Goal: Submit feedback/report problem: Submit feedback/report problem

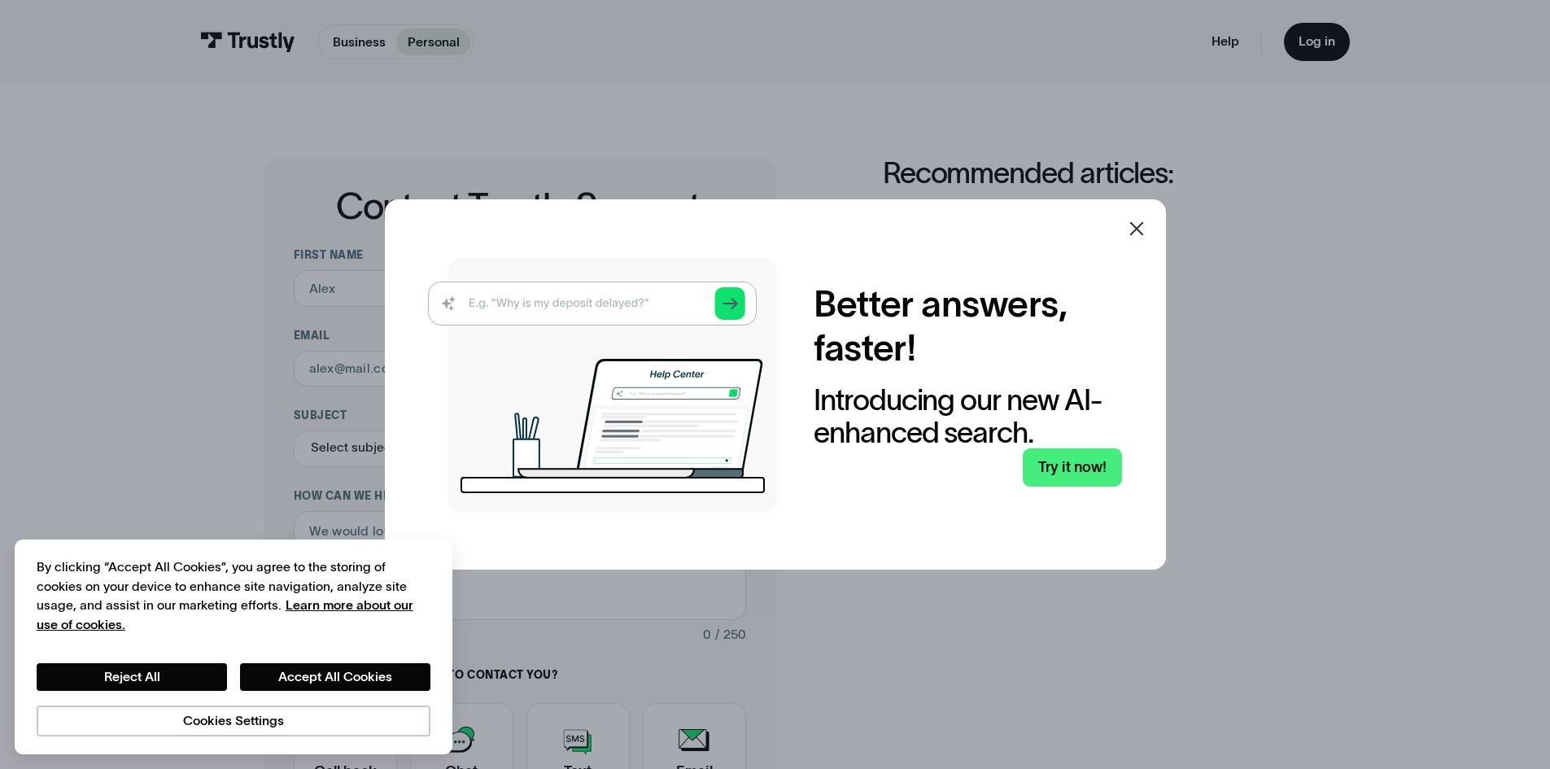
click at [1139, 224] on icon at bounding box center [1137, 229] width 20 height 20
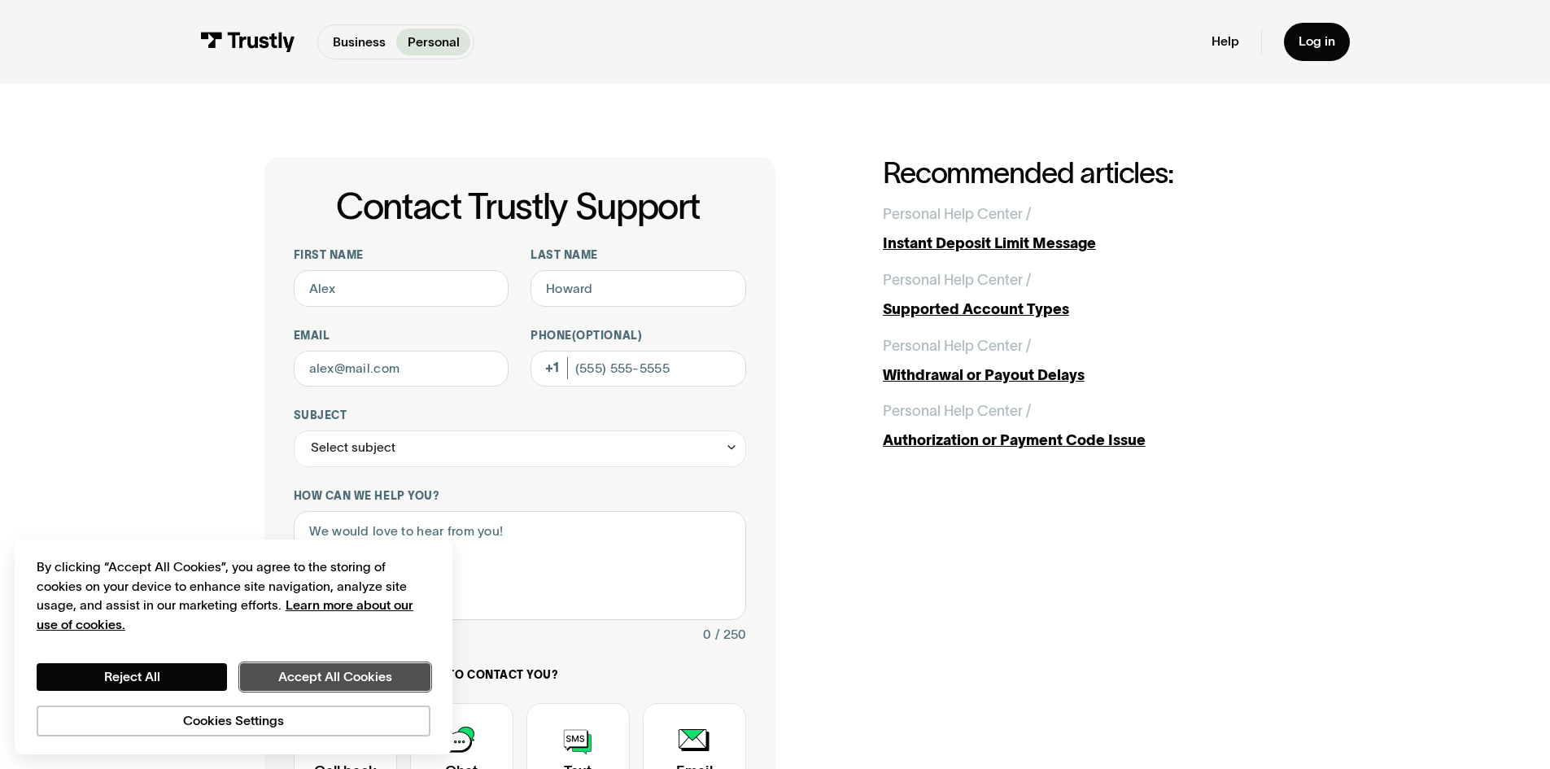
click at [324, 685] on button "Accept All Cookies" at bounding box center [335, 677] width 190 height 28
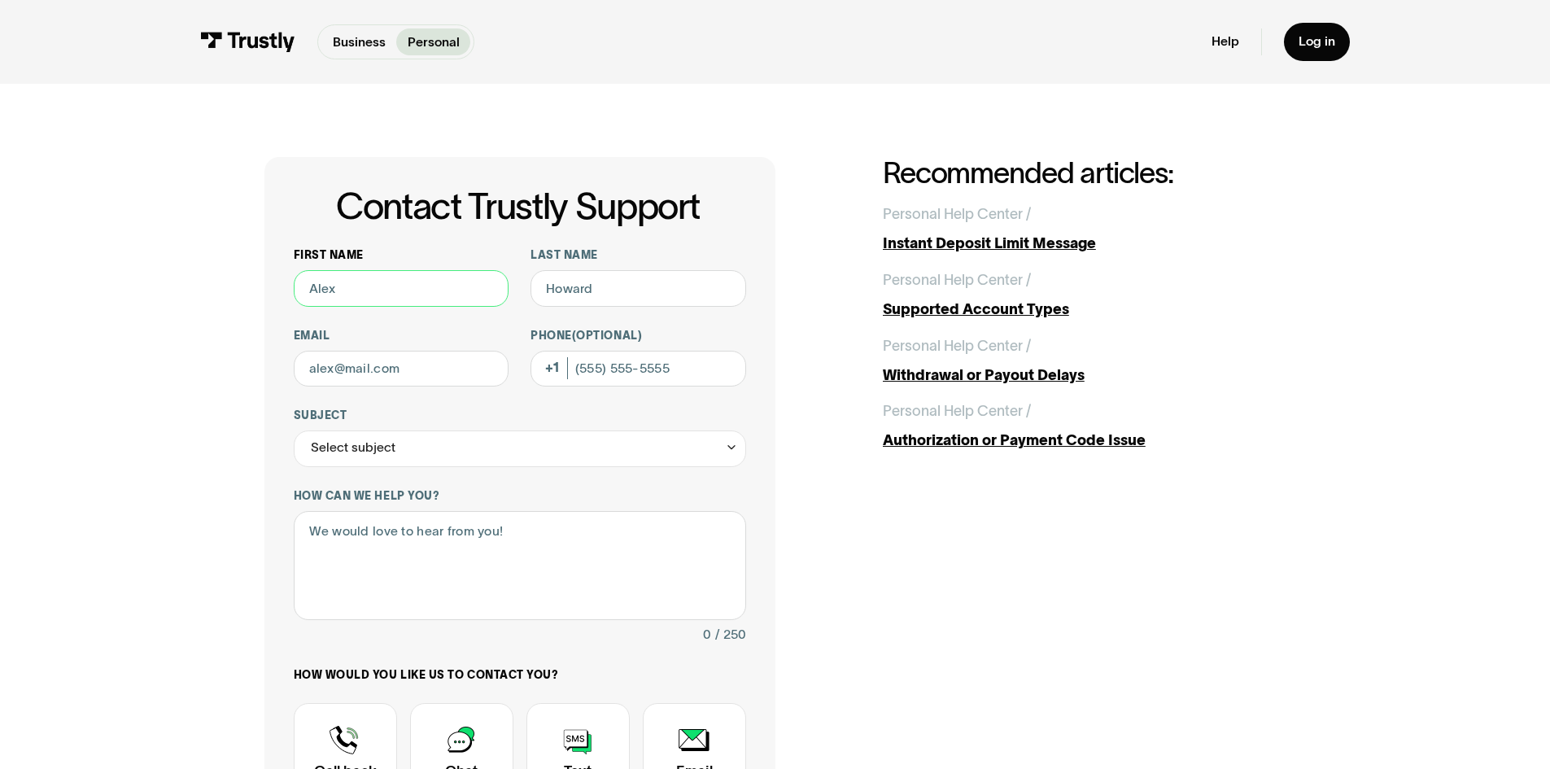
click at [344, 297] on input "First name" at bounding box center [402, 288] width 216 height 37
type input "[PERSON_NAME]"
type input "[EMAIL_ADDRESS][DOMAIN_NAME]"
type input "[PHONE_NUMBER]"
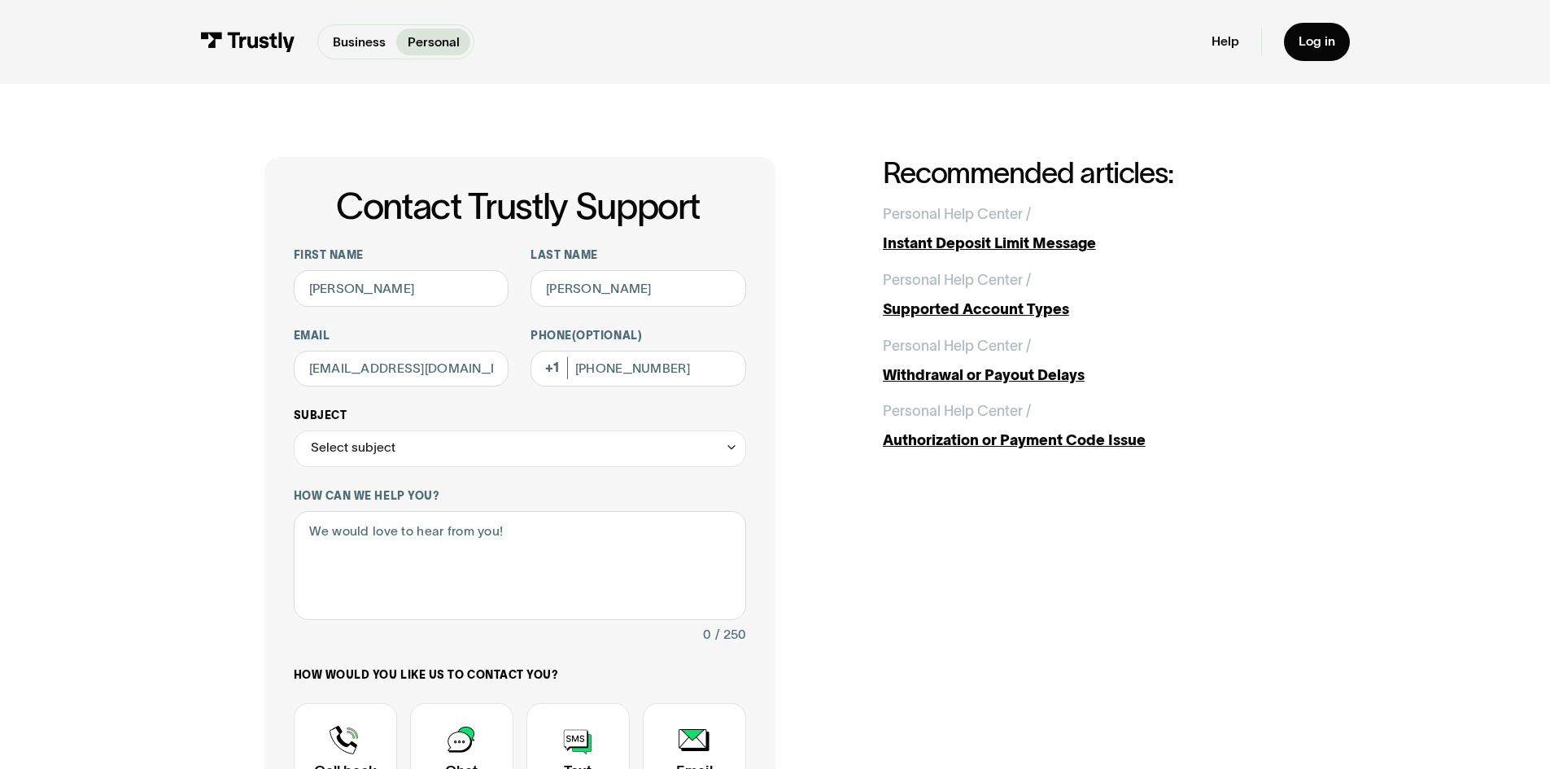
click at [415, 456] on div "Select subject" at bounding box center [520, 448] width 452 height 37
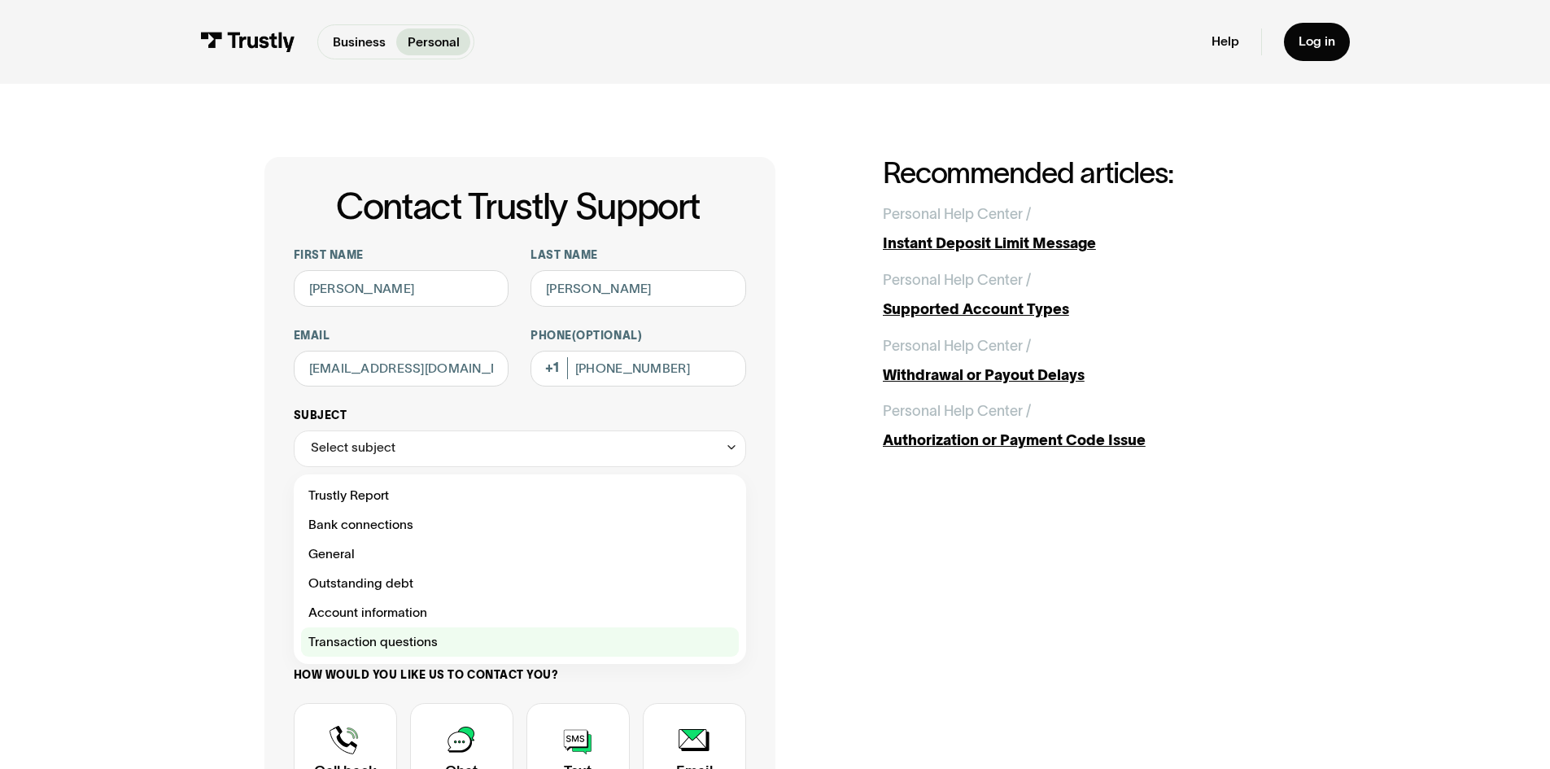
click at [404, 644] on div "Contact Trustly Support" at bounding box center [520, 641] width 438 height 29
type input "**********"
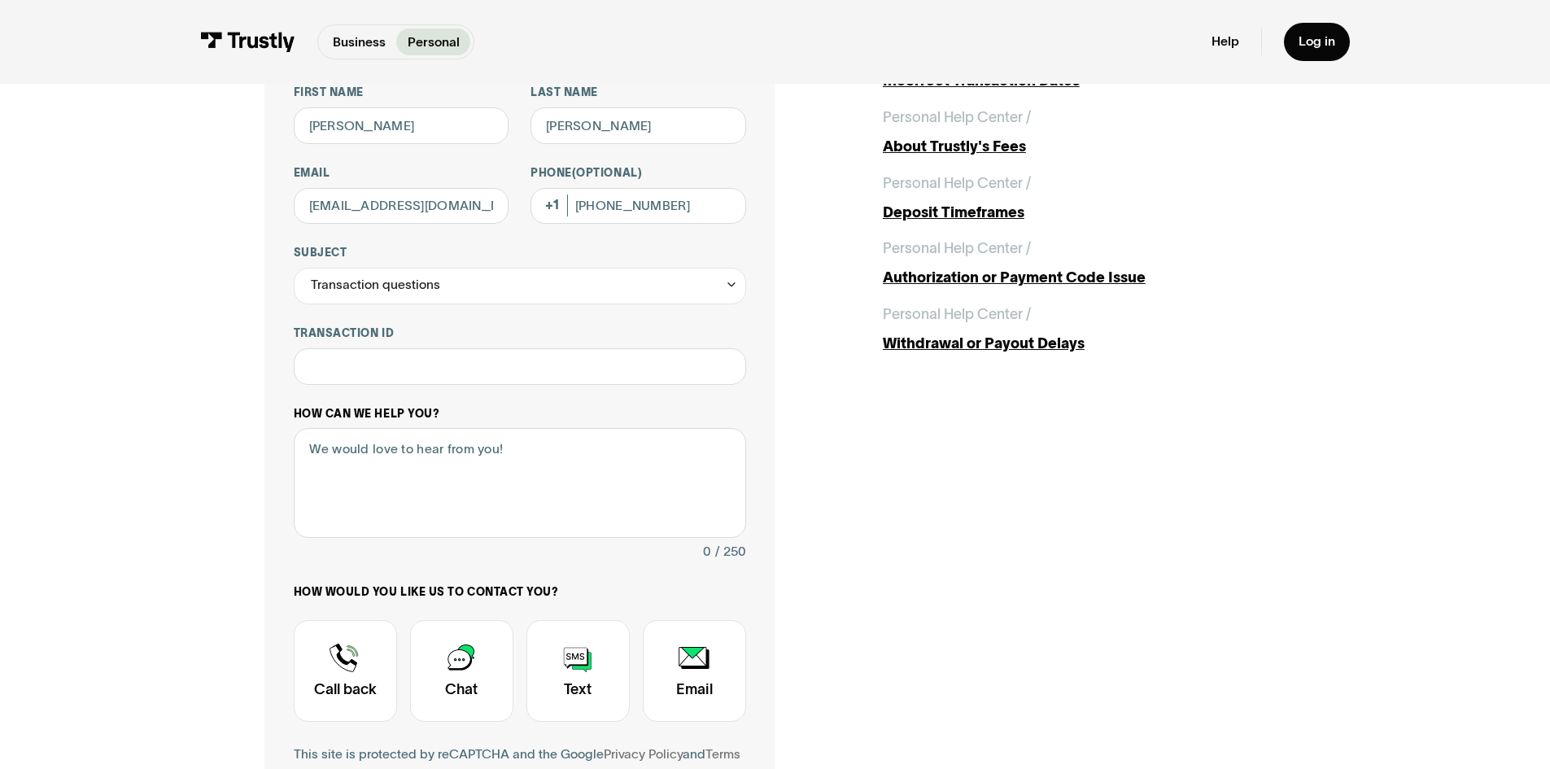
scroll to position [244, 0]
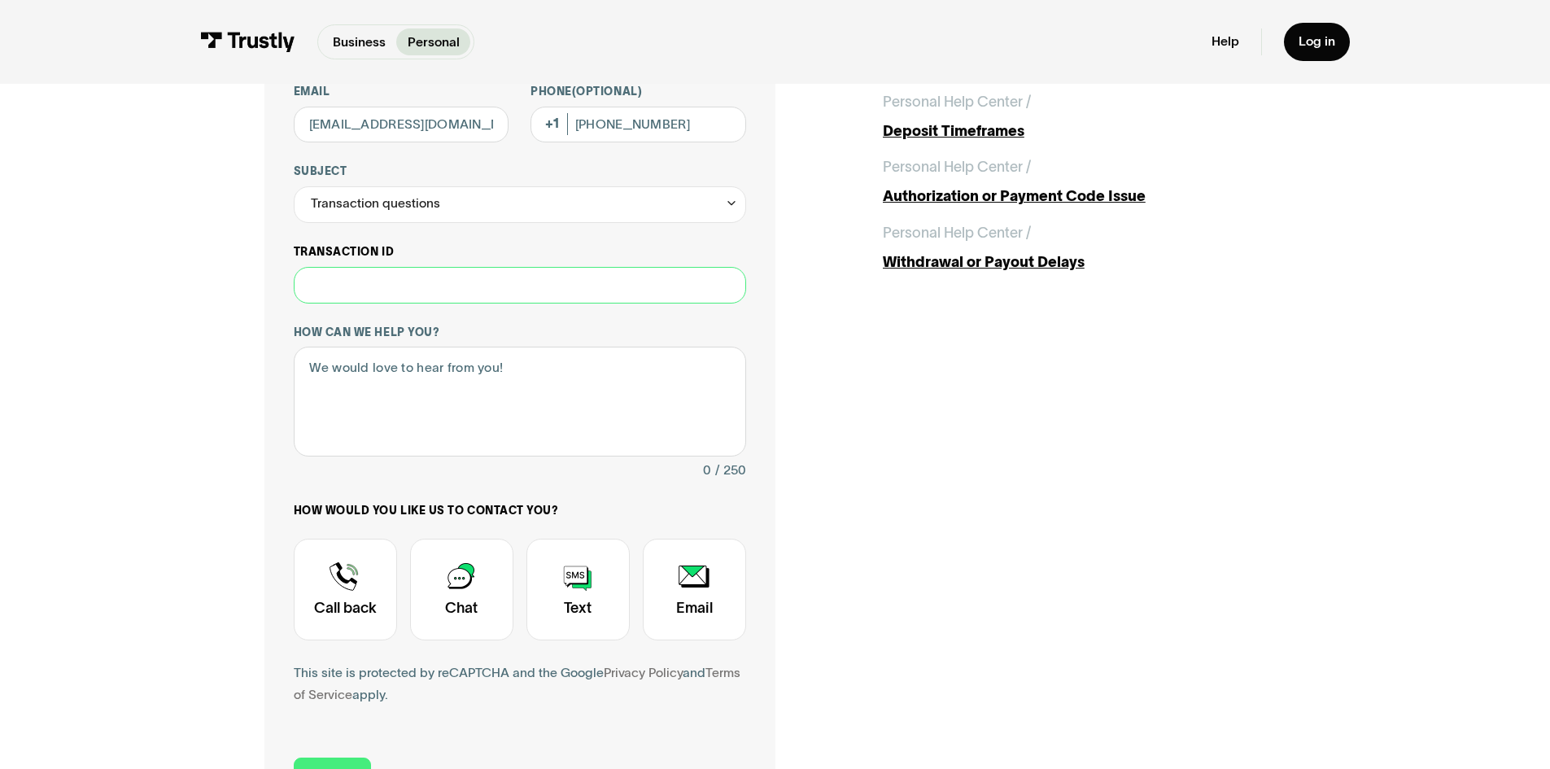
click at [405, 295] on input "Transaction ID" at bounding box center [520, 285] width 452 height 37
type input "**********"
click at [517, 371] on textarea "How can we help you?" at bounding box center [520, 402] width 452 height 110
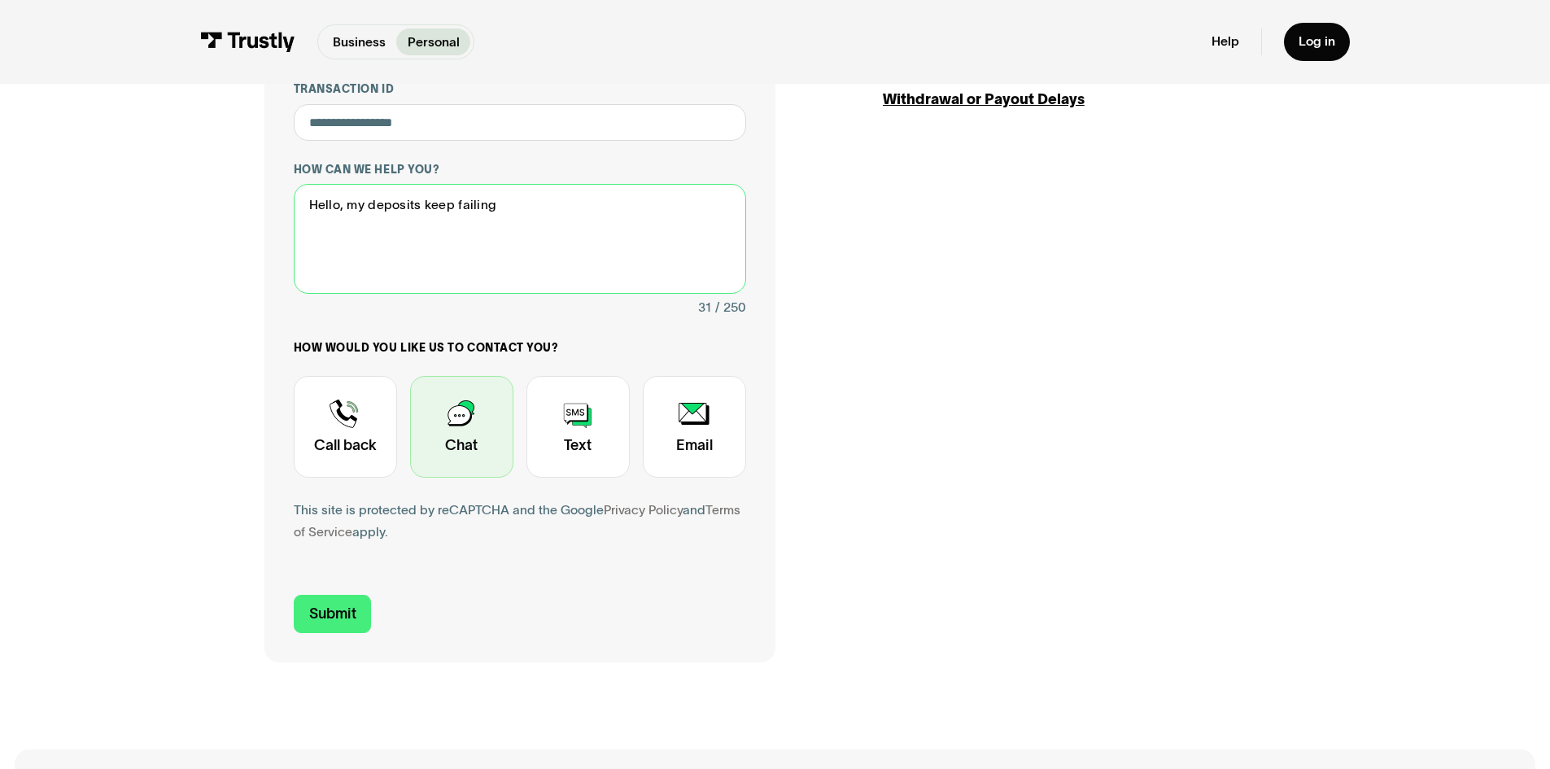
type textarea "Hello, my deposits keep failing"
click at [443, 430] on div "Contact Trustly Support" at bounding box center [461, 427] width 103 height 102
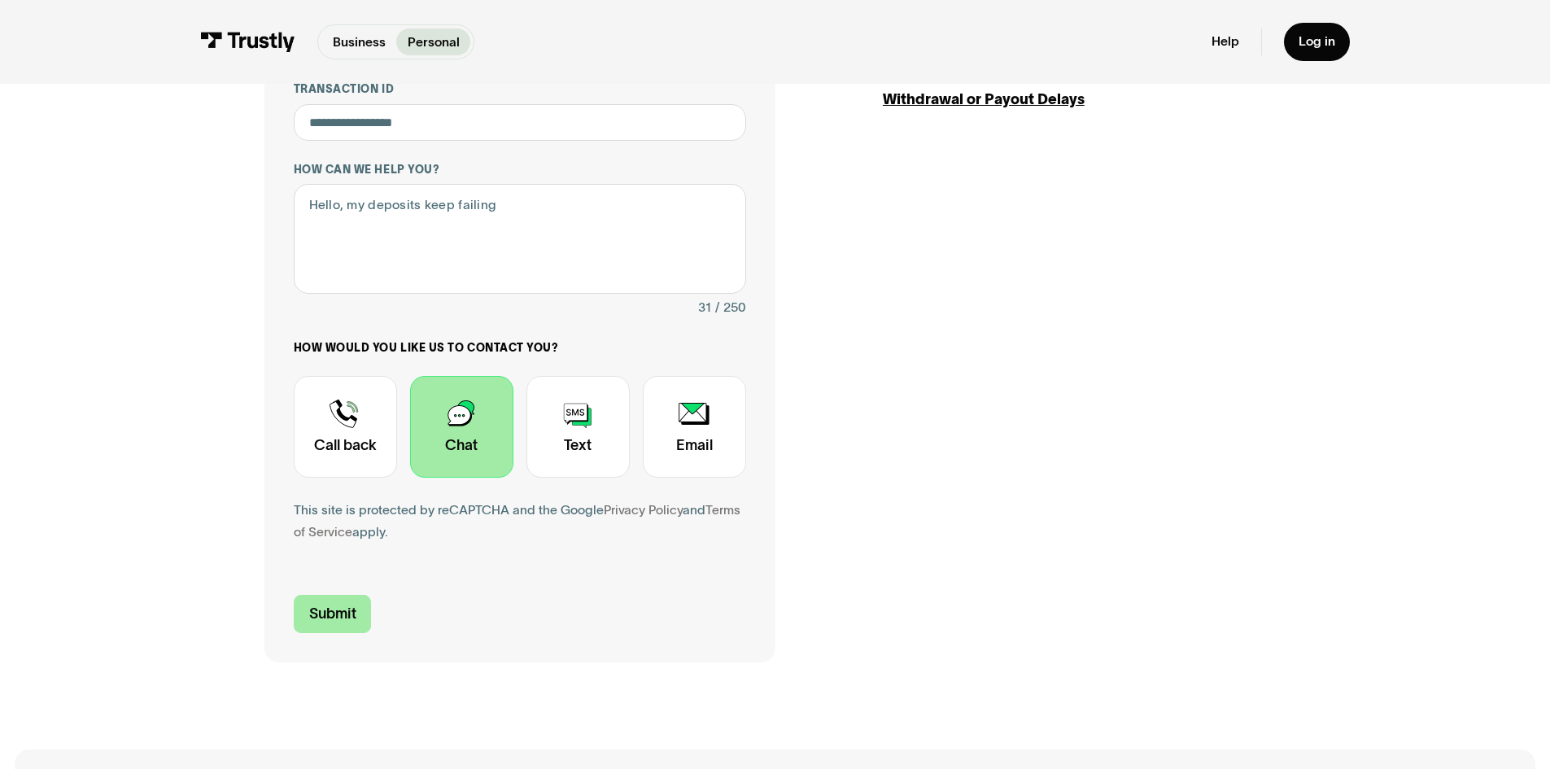
click at [343, 617] on input "Submit" at bounding box center [333, 614] width 78 height 38
type input "[PHONE_NUMBER]"
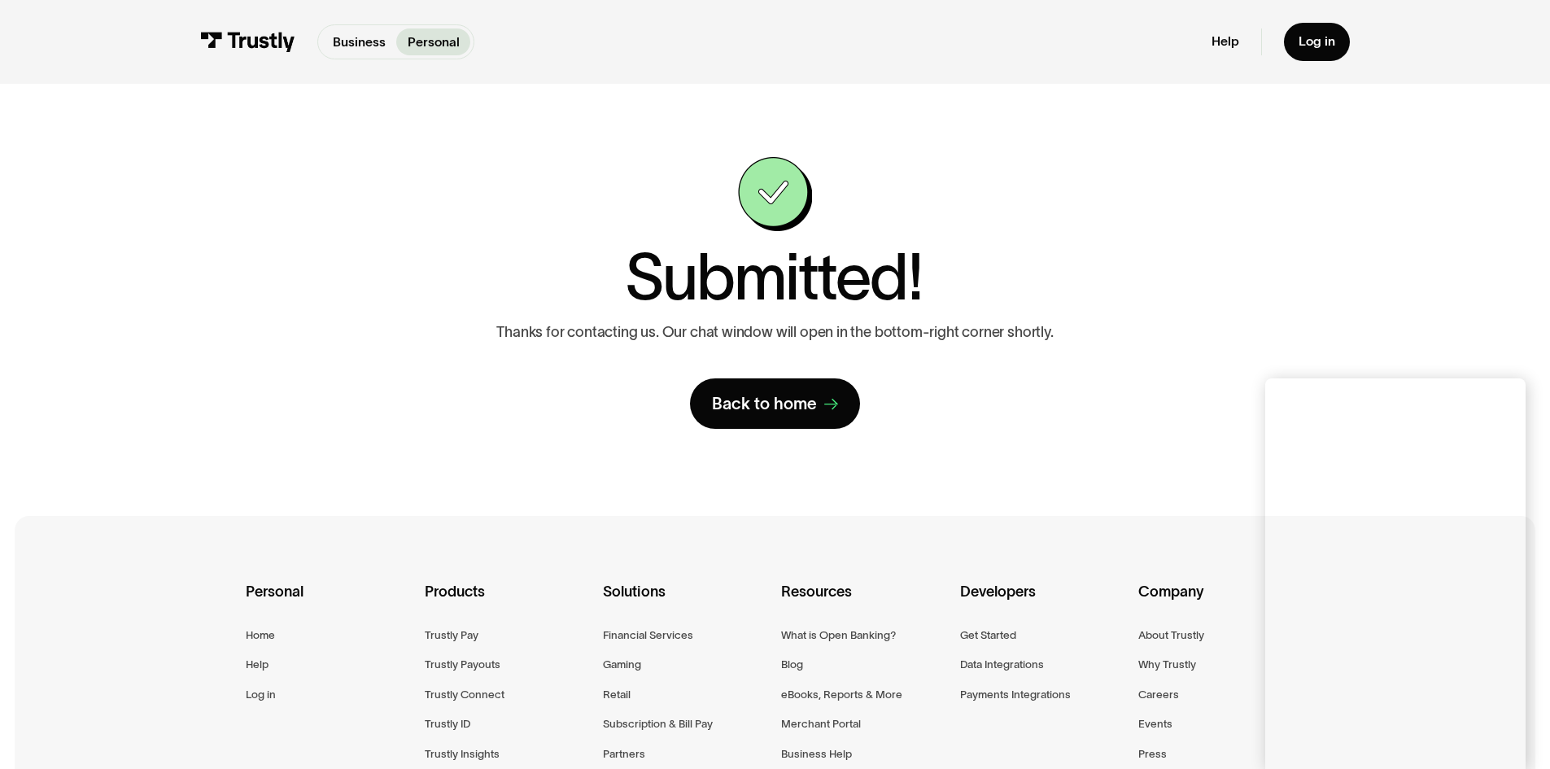
scroll to position [81, 0]
